Goal: Task Accomplishment & Management: Manage account settings

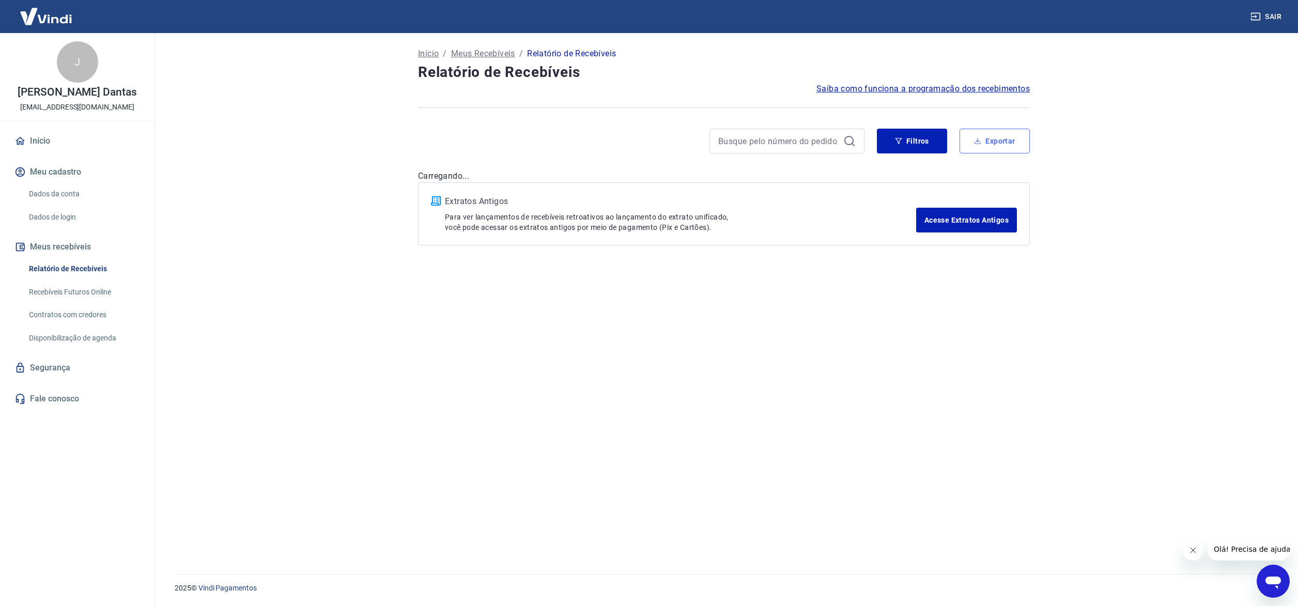
click at [1003, 135] on button "Exportar" at bounding box center [995, 141] width 70 height 25
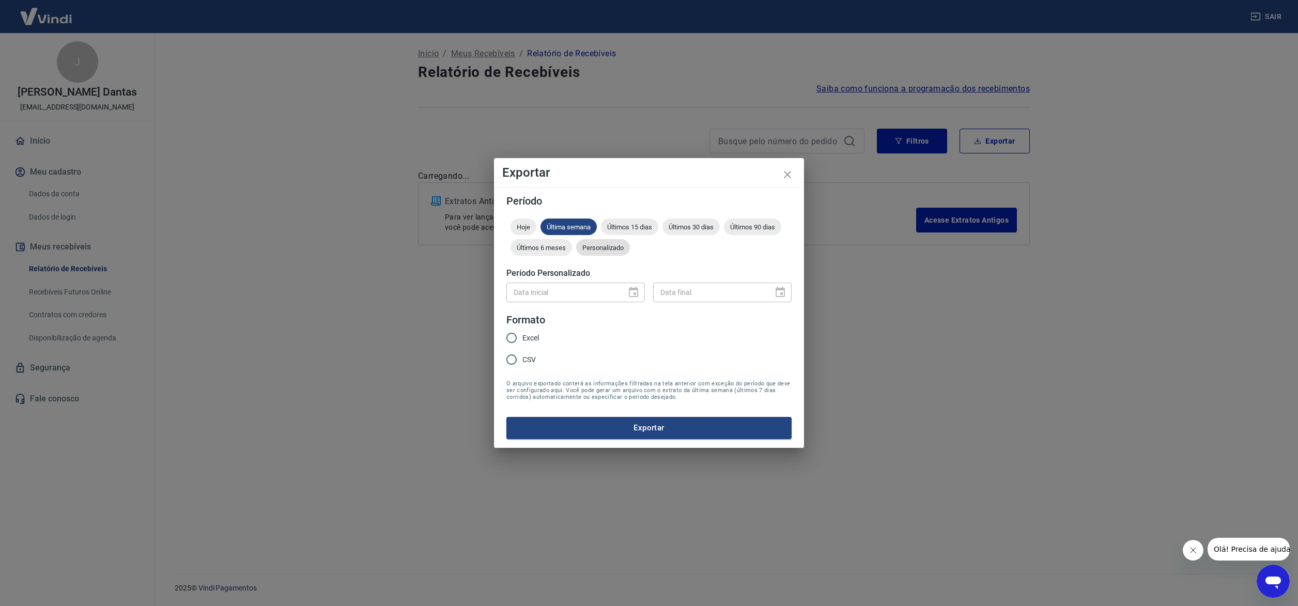
click at [606, 245] on span "Personalizado" at bounding box center [603, 248] width 54 height 8
click at [635, 296] on icon "Choose date" at bounding box center [633, 292] width 12 height 12
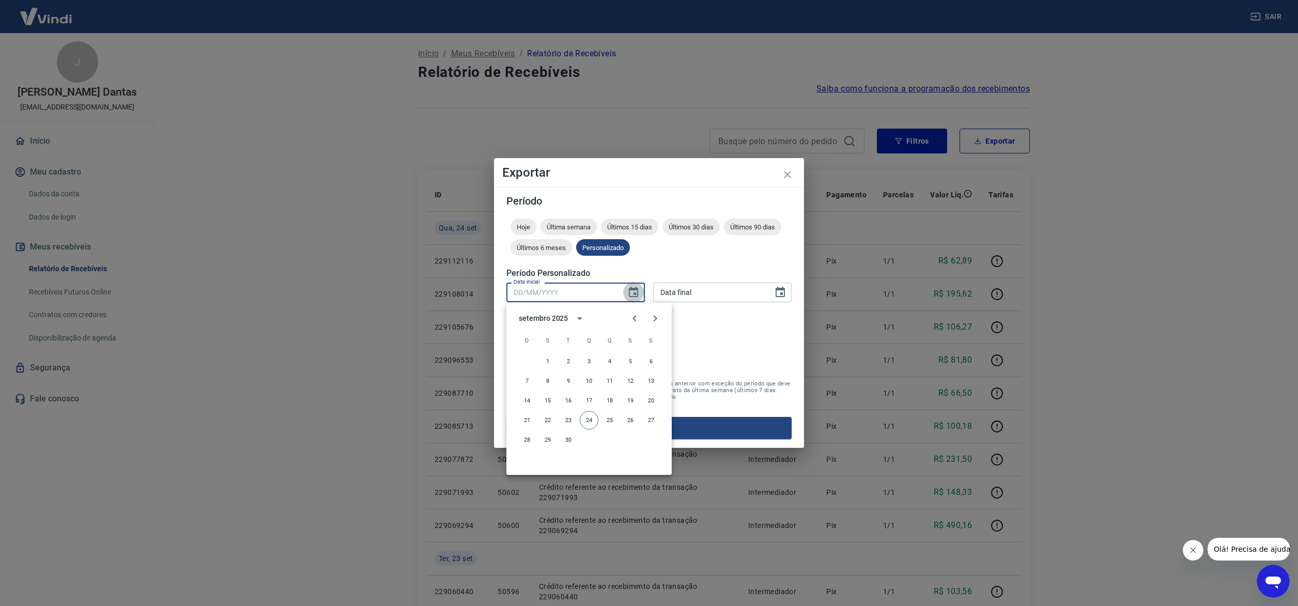
click at [631, 289] on icon "Choose date" at bounding box center [633, 292] width 9 height 10
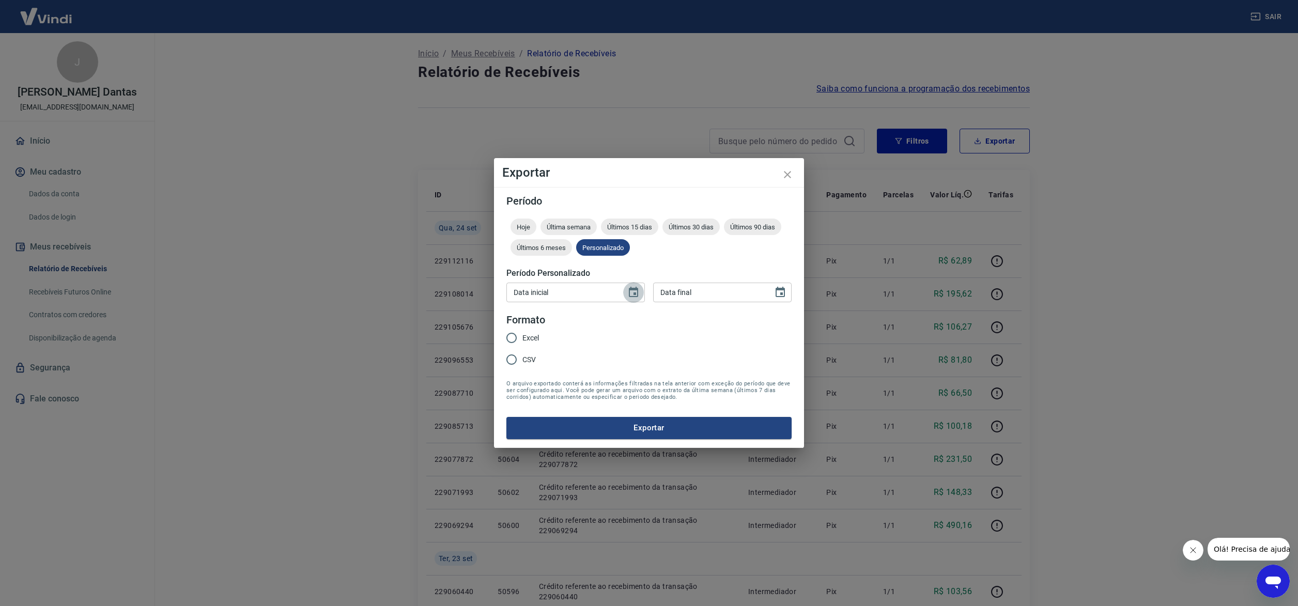
click at [631, 288] on icon "Choose date" at bounding box center [633, 292] width 9 height 10
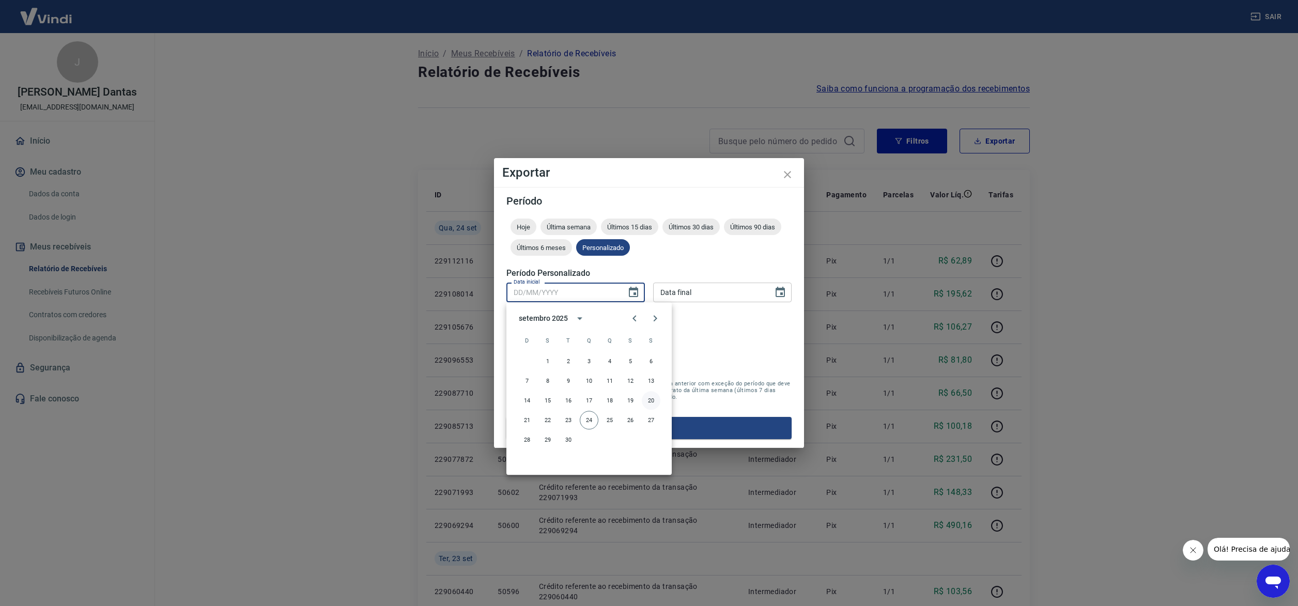
click at [649, 397] on button "20" at bounding box center [651, 400] width 19 height 19
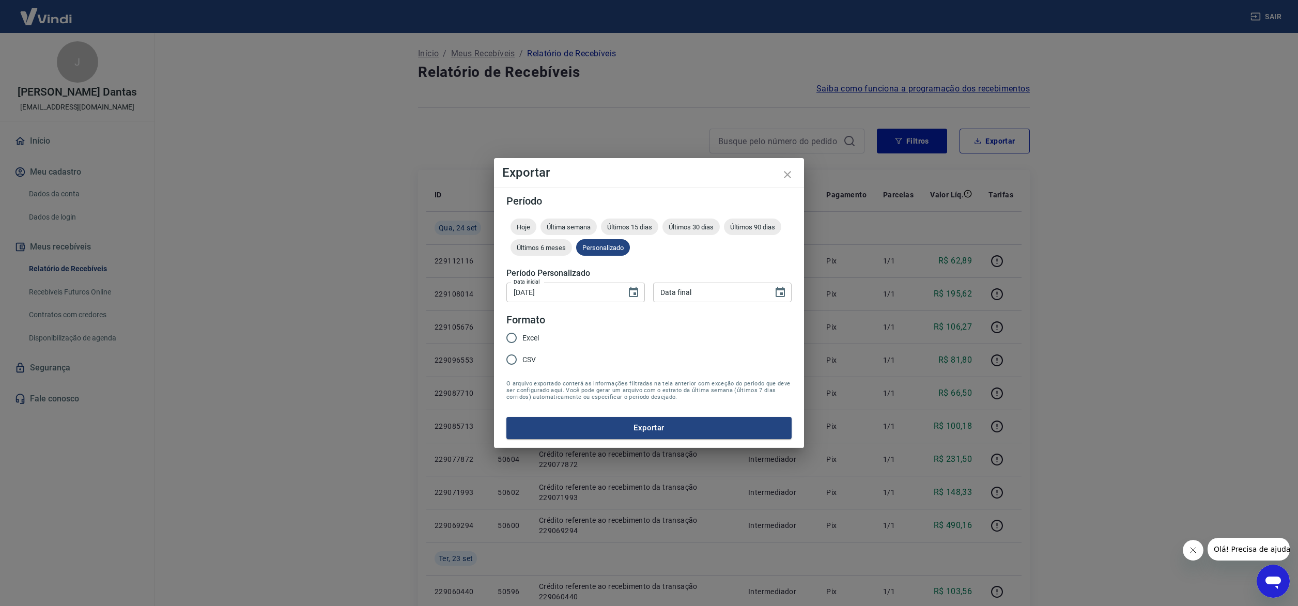
type input "[DATE]"
click at [776, 292] on icon "Choose date" at bounding box center [780, 292] width 9 height 10
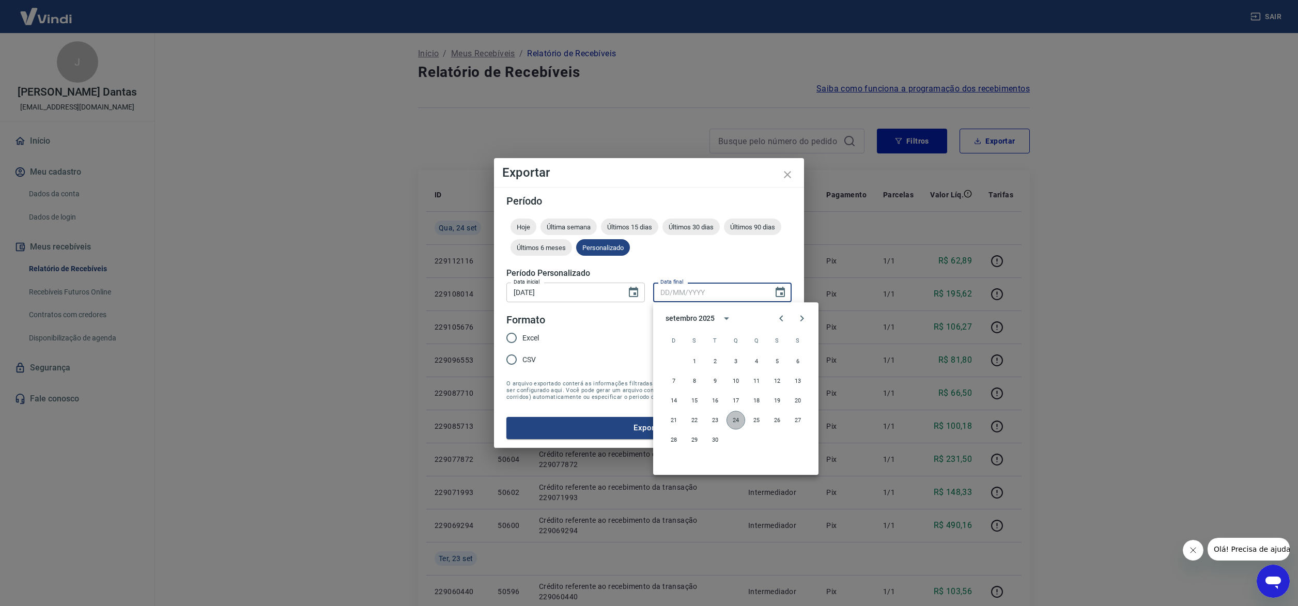
drag, startPoint x: 737, startPoint y: 418, endPoint x: 593, endPoint y: 349, distance: 159.3
click at [737, 418] on button "24" at bounding box center [736, 420] width 19 height 19
type input "[DATE]"
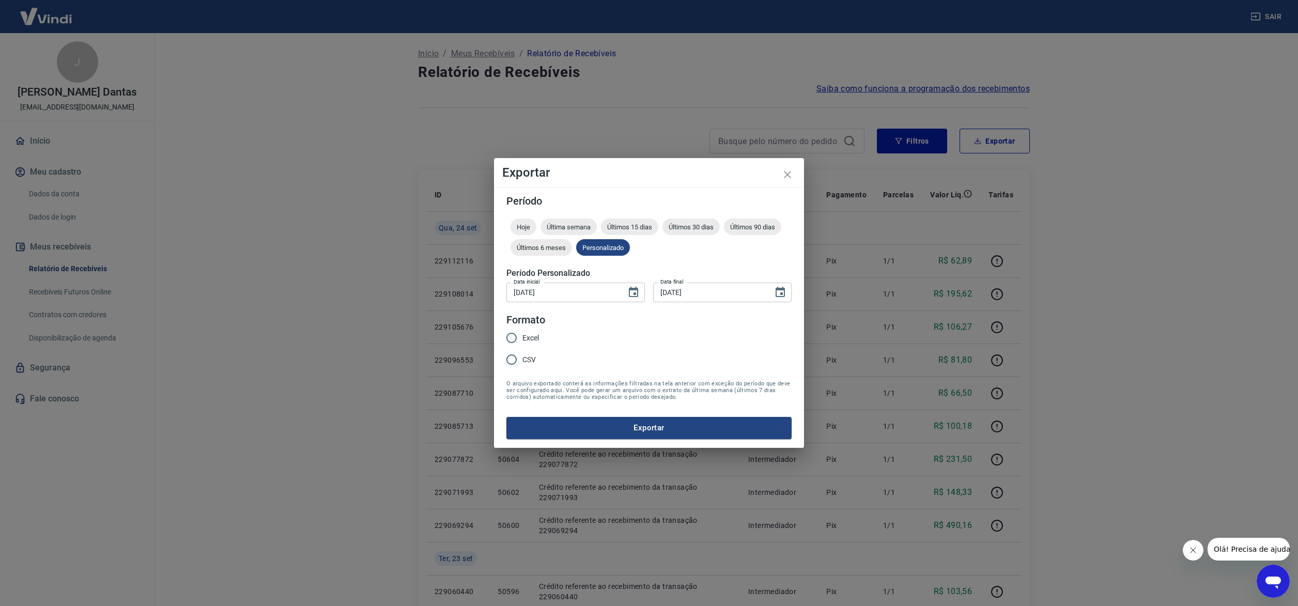
click at [513, 356] on input "CSV" at bounding box center [512, 360] width 22 height 22
radio input "true"
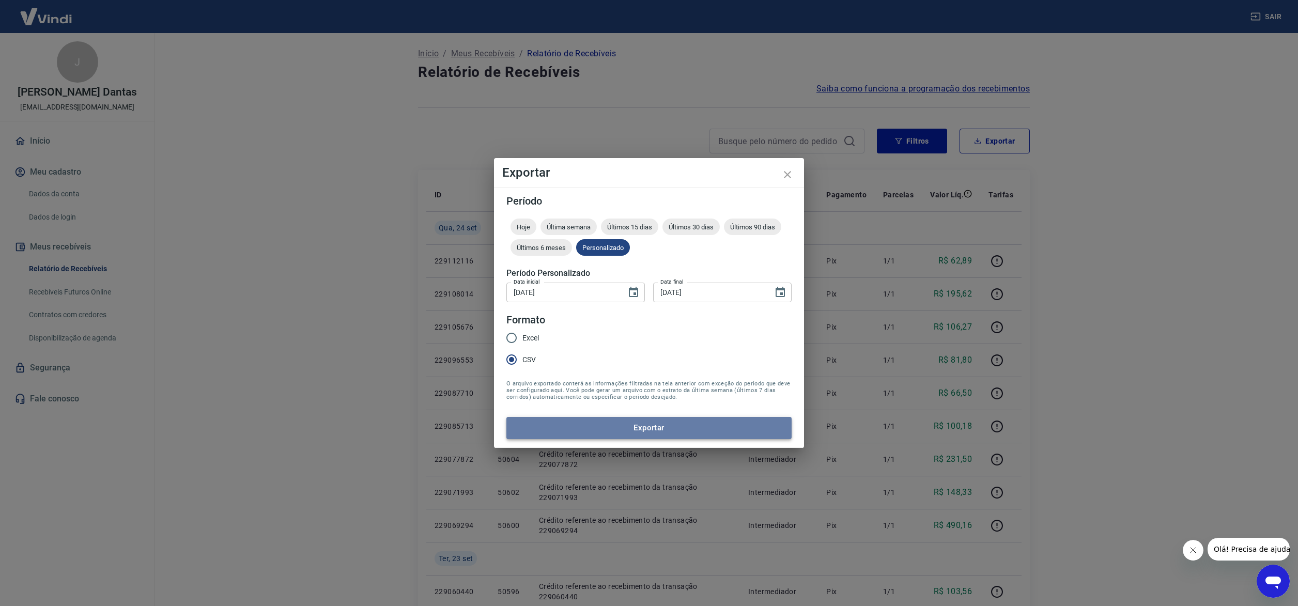
click at [662, 421] on button "Exportar" at bounding box center [648, 428] width 285 height 22
